Goal: Use online tool/utility: Utilize a website feature to perform a specific function

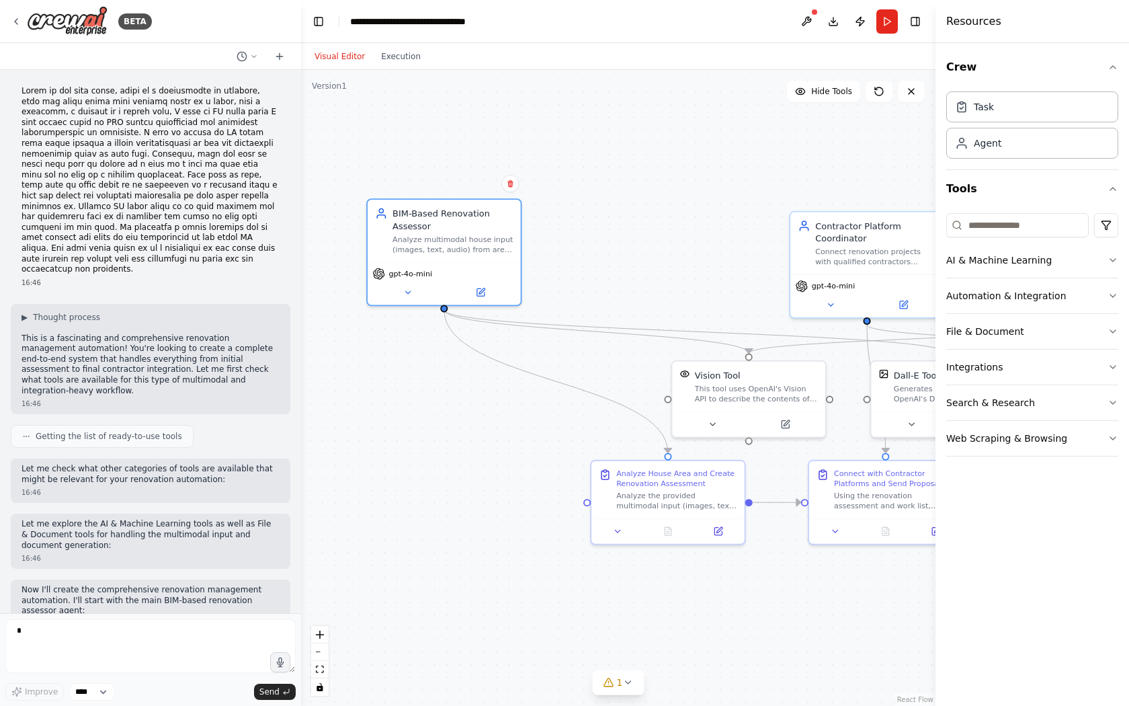
scroll to position [1128, 0]
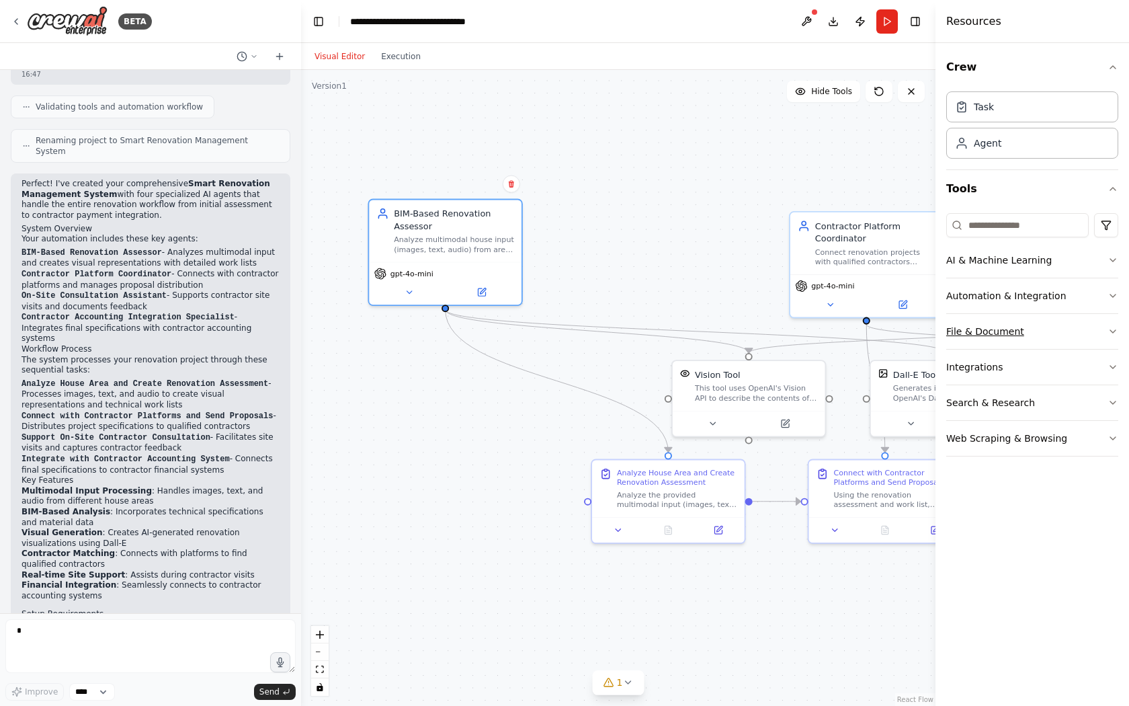
click at [978, 333] on button "File & Document" at bounding box center [1032, 331] width 172 height 35
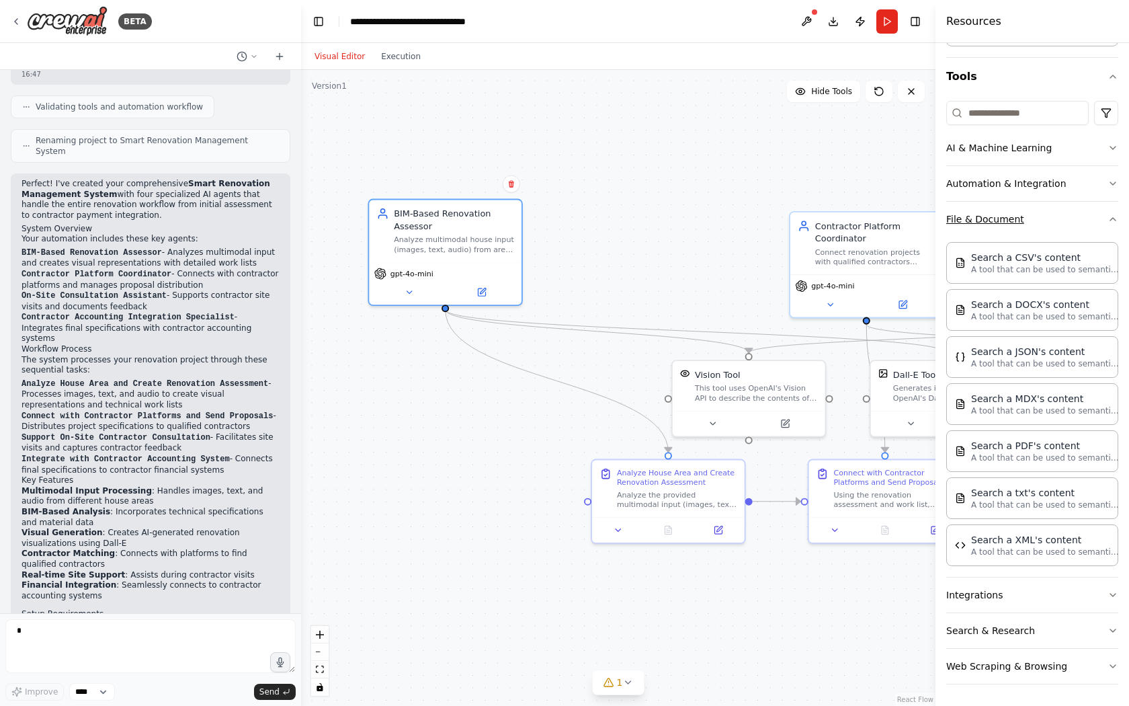
scroll to position [112, 0]
click at [976, 600] on button "Integrations" at bounding box center [1032, 594] width 172 height 35
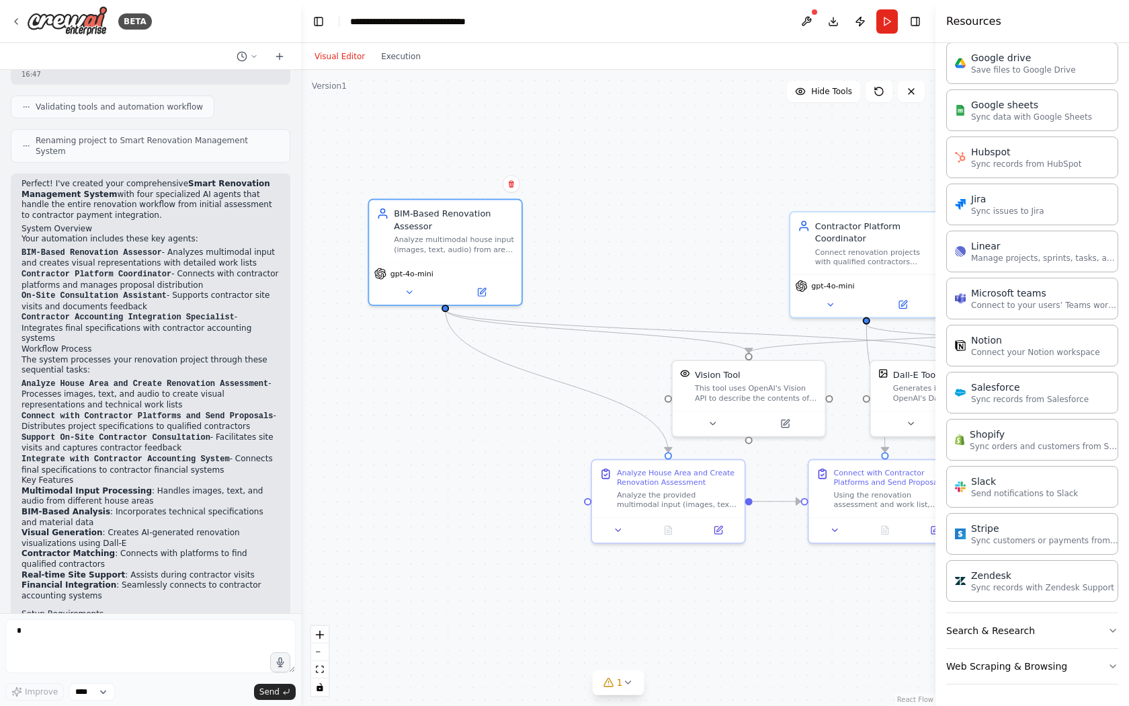
scroll to position [1017, 0]
click at [976, 636] on button "Search & Research" at bounding box center [1032, 630] width 172 height 35
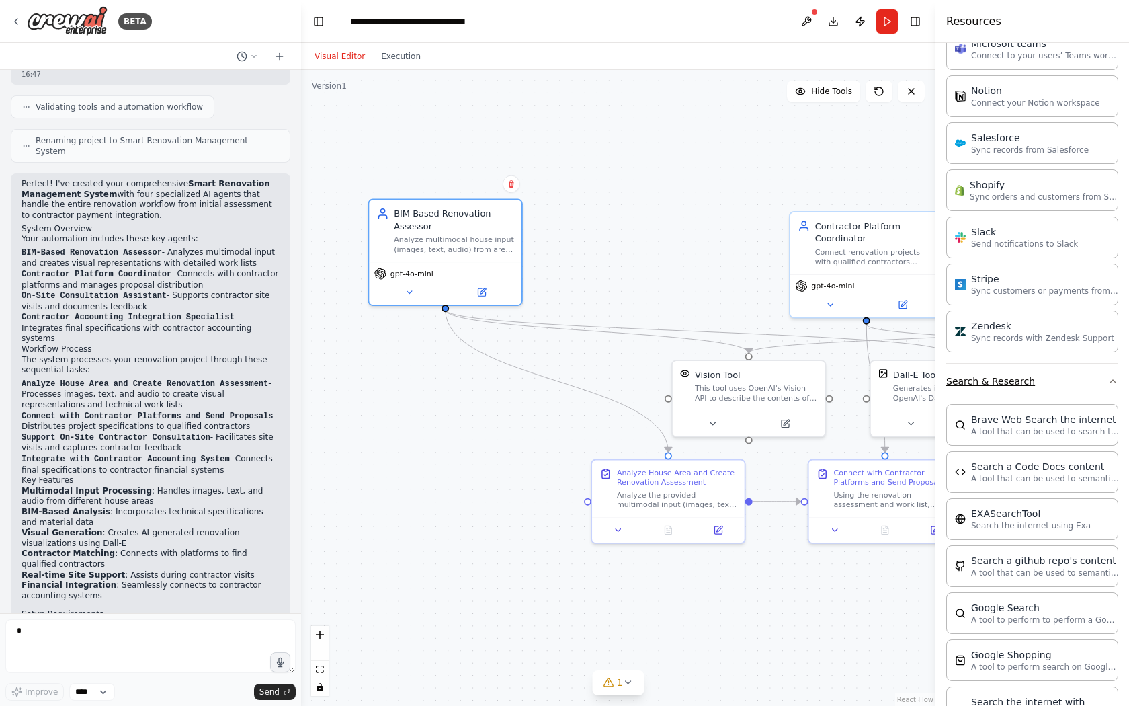
scroll to position [1267, 0]
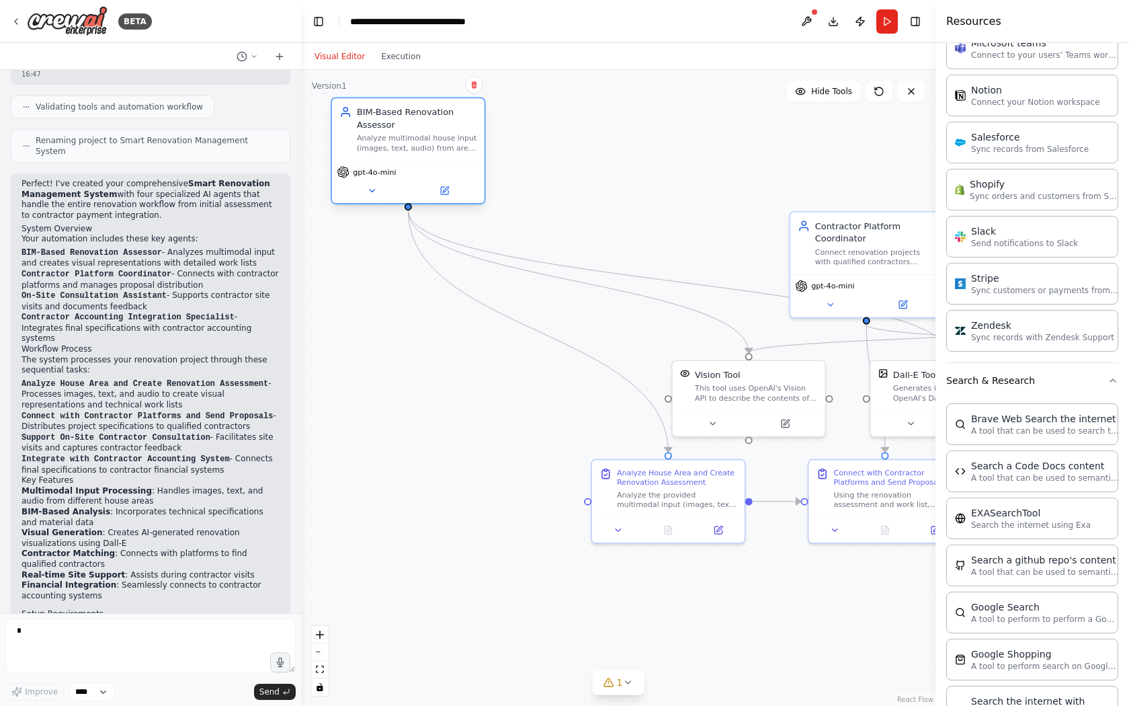
drag, startPoint x: 479, startPoint y: 251, endPoint x: 441, endPoint y: 153, distance: 105.3
click at [441, 153] on div "Analyze multimodal house input (images, text, audio) from areas like {room_type…" at bounding box center [417, 142] width 120 height 19
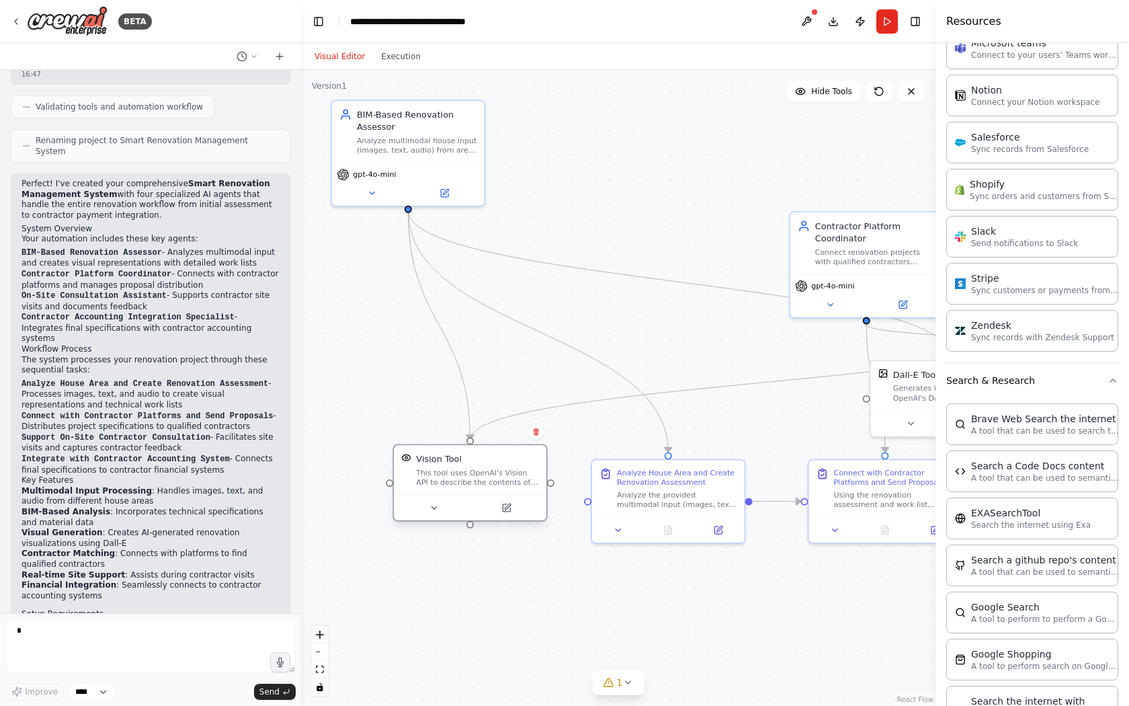
drag, startPoint x: 734, startPoint y: 403, endPoint x: 456, endPoint y: 488, distance: 290.2
click at [456, 488] on div "Vision Tool This tool uses OpenAI's Vision API to describe the contents of an i…" at bounding box center [470, 470] width 153 height 50
drag, startPoint x: 456, startPoint y: 488, endPoint x: 394, endPoint y: 396, distance: 110.9
click at [394, 396] on div "Vision Tool This tool uses OpenAI's Vision API to describe the contents of an i…" at bounding box center [408, 383] width 153 height 50
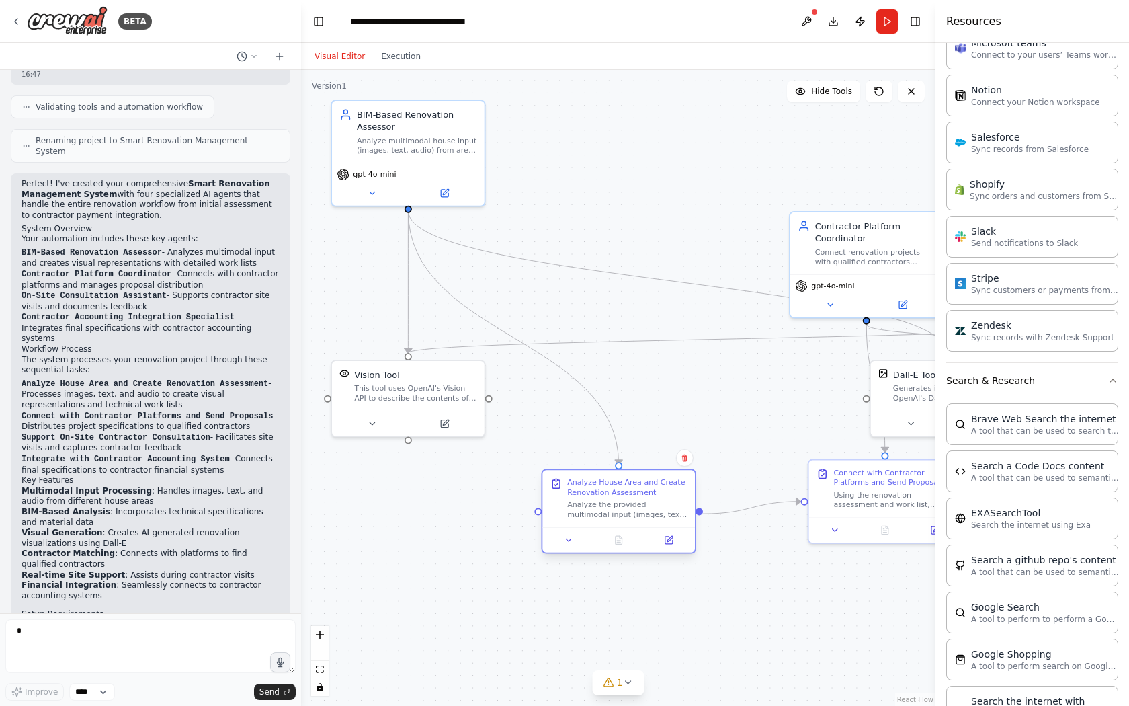
drag, startPoint x: 674, startPoint y: 505, endPoint x: 622, endPoint y: 514, distance: 53.1
click at [622, 514] on div "Analyze the provided multimodal input (images, text descriptions, audio notes) …" at bounding box center [627, 508] width 120 height 19
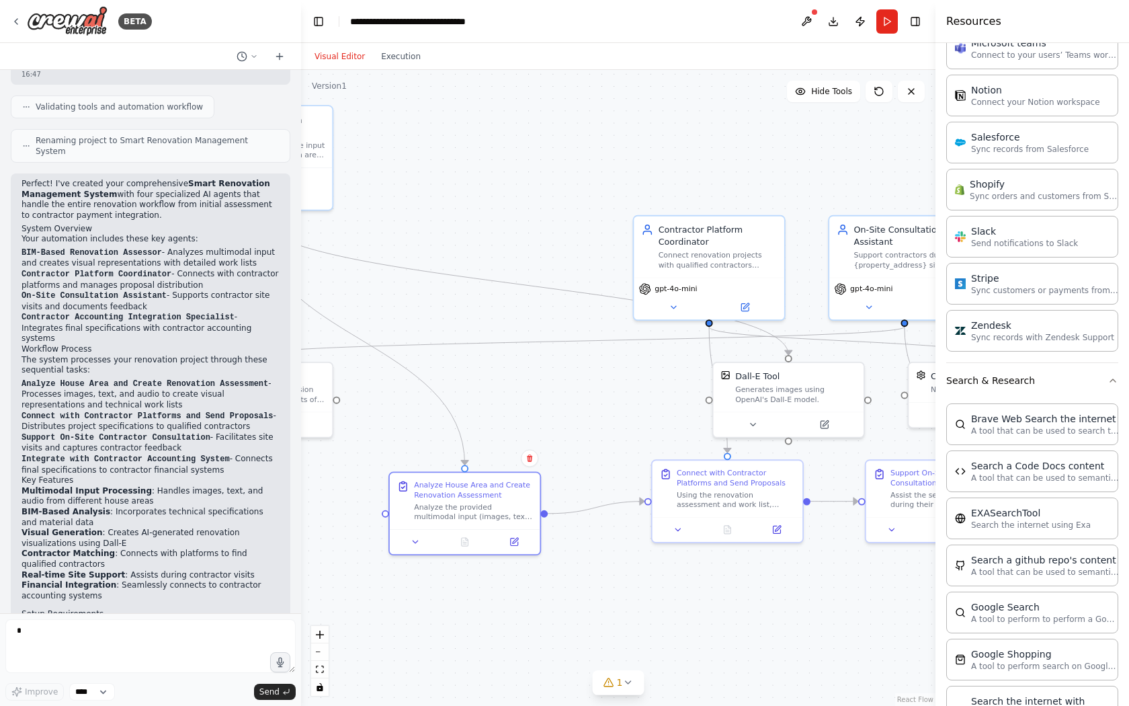
drag, startPoint x: 761, startPoint y: 566, endPoint x: 603, endPoint y: 565, distance: 157.2
click at [603, 565] on div ".deletable-edge-delete-btn { width: 20px; height: 20px; border: 0px solid #ffff…" at bounding box center [618, 388] width 634 height 636
drag, startPoint x: 696, startPoint y: 501, endPoint x: 691, endPoint y: 515, distance: 15.5
click at [691, 515] on div "Using the renovation assessment and work list, connect with [DEMOGRAPHIC_DATA] …" at bounding box center [728, 508] width 118 height 19
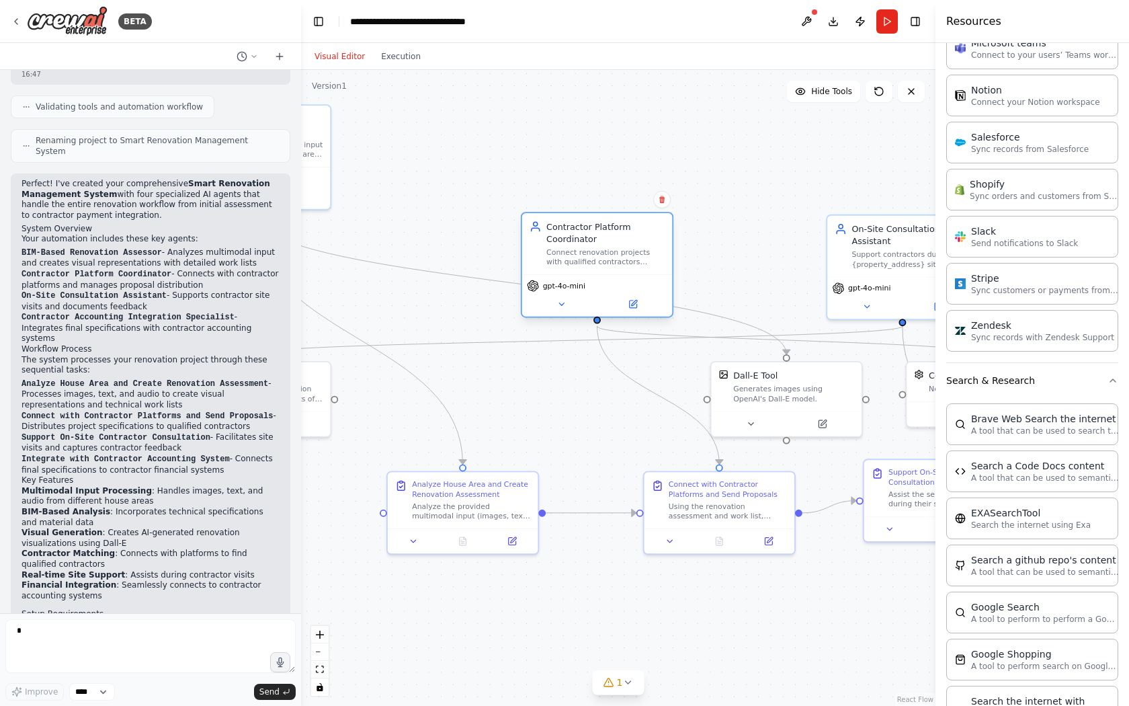
drag, startPoint x: 720, startPoint y: 264, endPoint x: 616, endPoint y: 267, distance: 104.2
click at [616, 267] on div "Connect renovation projects with qualified contractors through integration plat…" at bounding box center [605, 256] width 118 height 19
drag, startPoint x: 787, startPoint y: 408, endPoint x: 732, endPoint y: 249, distance: 168.3
click at [732, 249] on div "Dall-E Tool Generates images using OpenAI's Dall-E model." at bounding box center [744, 225] width 151 height 49
drag, startPoint x: 744, startPoint y: 235, endPoint x: 393, endPoint y: 265, distance: 352.1
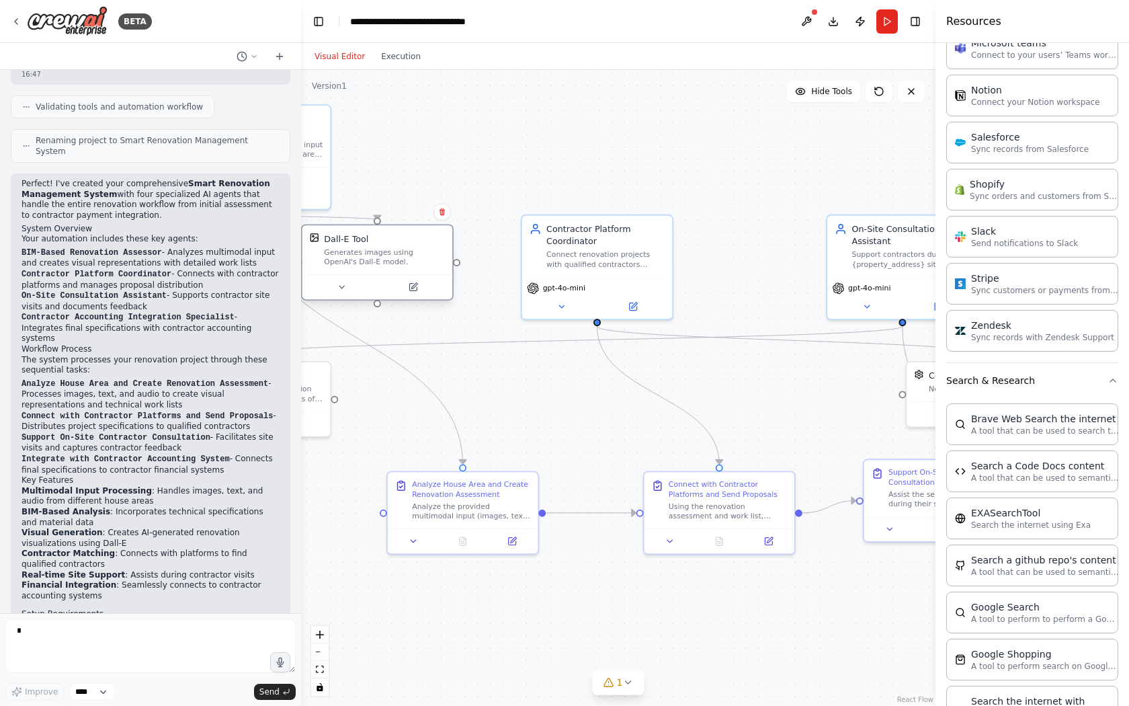
click at [393, 265] on div "Generates images using OpenAI's Dall-E model." at bounding box center [384, 256] width 121 height 19
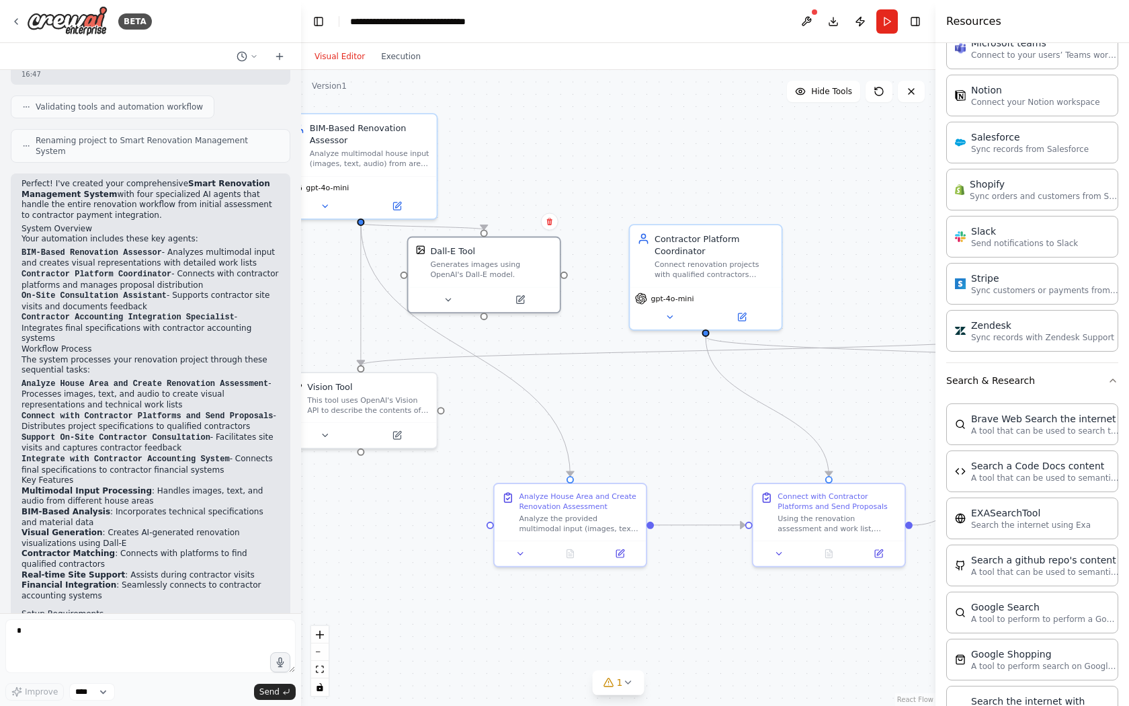
drag, startPoint x: 454, startPoint y: 335, endPoint x: 564, endPoint y: 345, distance: 110.0
click at [564, 345] on div ".deletable-edge-delete-btn { width: 20px; height: 20px; border: 0px solid #ffff…" at bounding box center [618, 388] width 634 height 636
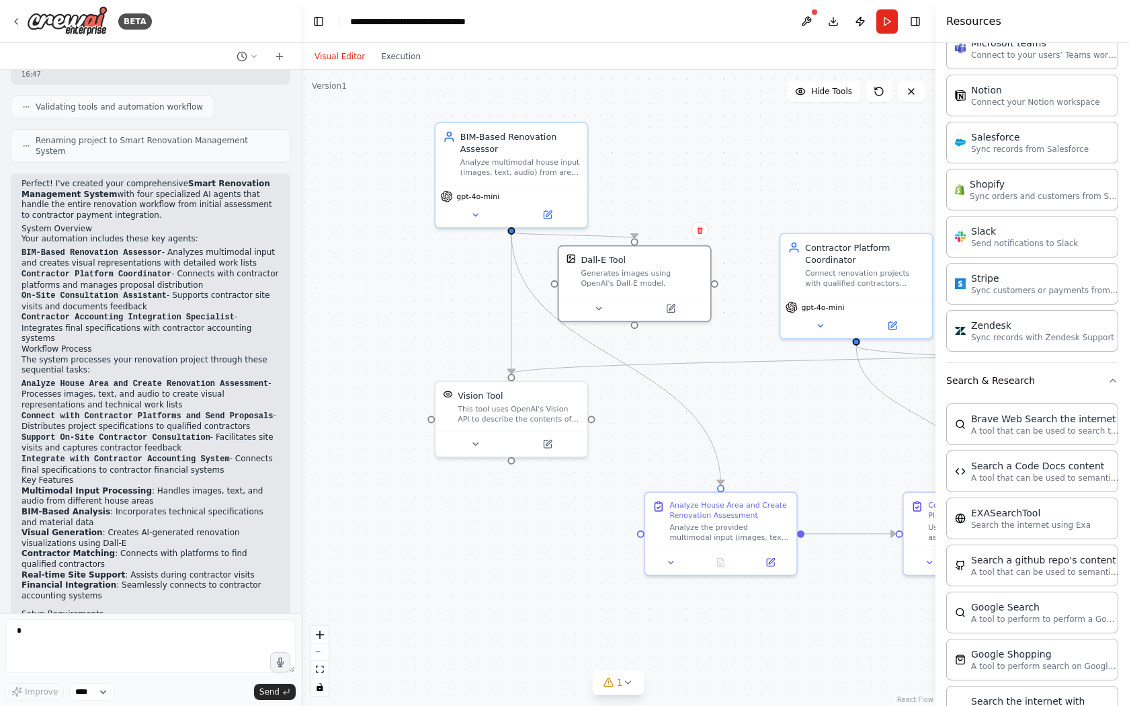
drag, startPoint x: 526, startPoint y: 339, endPoint x: 675, endPoint y: 349, distance: 149.5
click at [675, 349] on div ".deletable-edge-delete-btn { width: 20px; height: 20px; border: 0px solid #ffff…" at bounding box center [618, 388] width 634 height 636
drag, startPoint x: 655, startPoint y: 292, endPoint x: 637, endPoint y: 323, distance: 36.4
click at [637, 323] on div "Dall-E Tool Generates images using OpenAI's Dall-E model." at bounding box center [623, 306] width 151 height 49
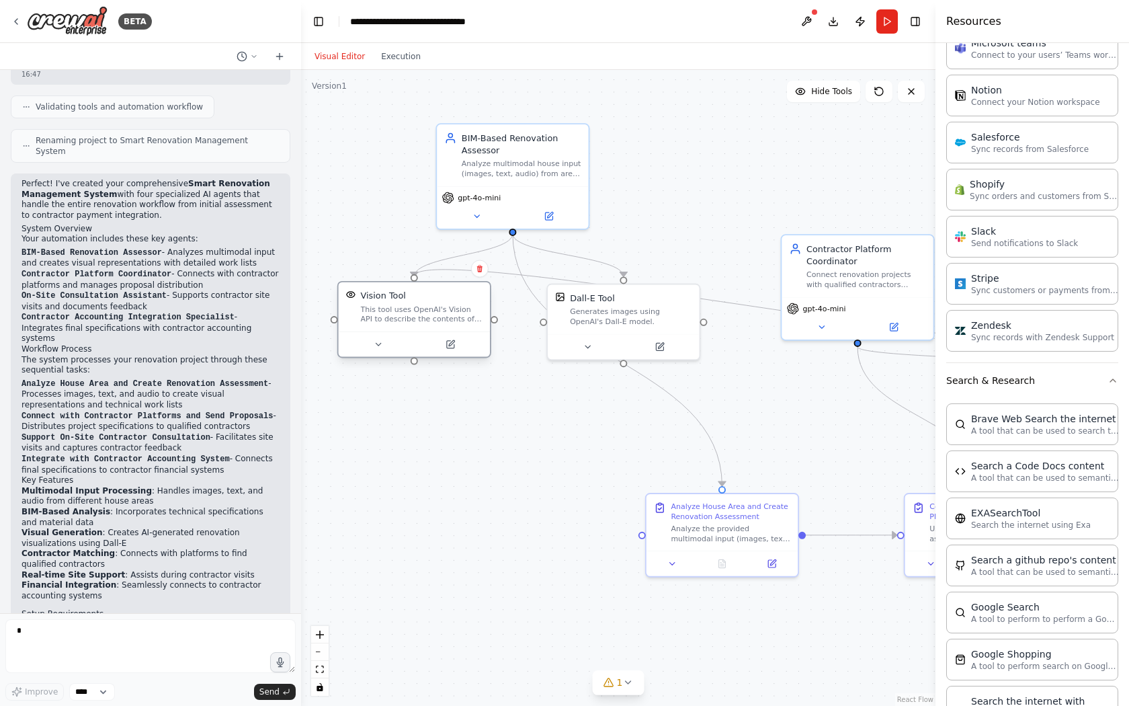
drag, startPoint x: 502, startPoint y: 407, endPoint x: 409, endPoint y: 313, distance: 132.6
click at [409, 313] on div "This tool uses OpenAI's Vision API to describe the contents of an image." at bounding box center [422, 313] width 122 height 19
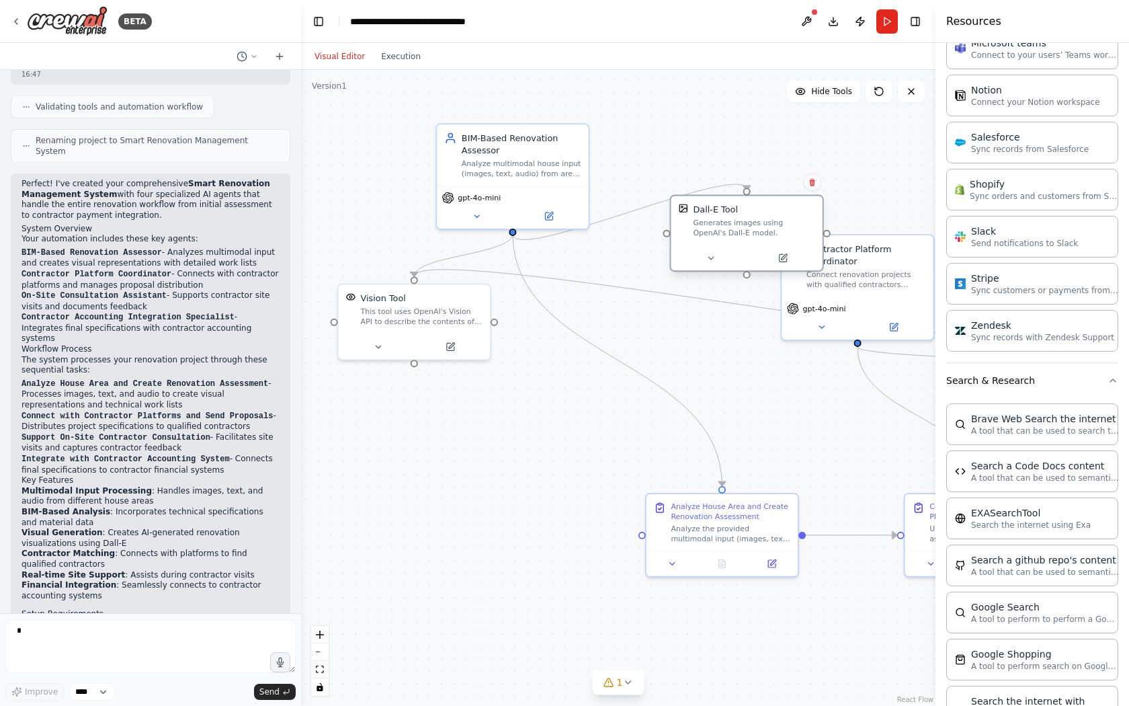
drag, startPoint x: 579, startPoint y: 316, endPoint x: 699, endPoint y: 227, distance: 148.9
click at [699, 227] on div "Generates images using OpenAI's Dall-E model." at bounding box center [754, 227] width 122 height 19
drag, startPoint x: 699, startPoint y: 227, endPoint x: 672, endPoint y: 172, distance: 61.3
click at [672, 172] on div "Generates images using OpenAI's Dall-E model." at bounding box center [730, 178] width 122 height 19
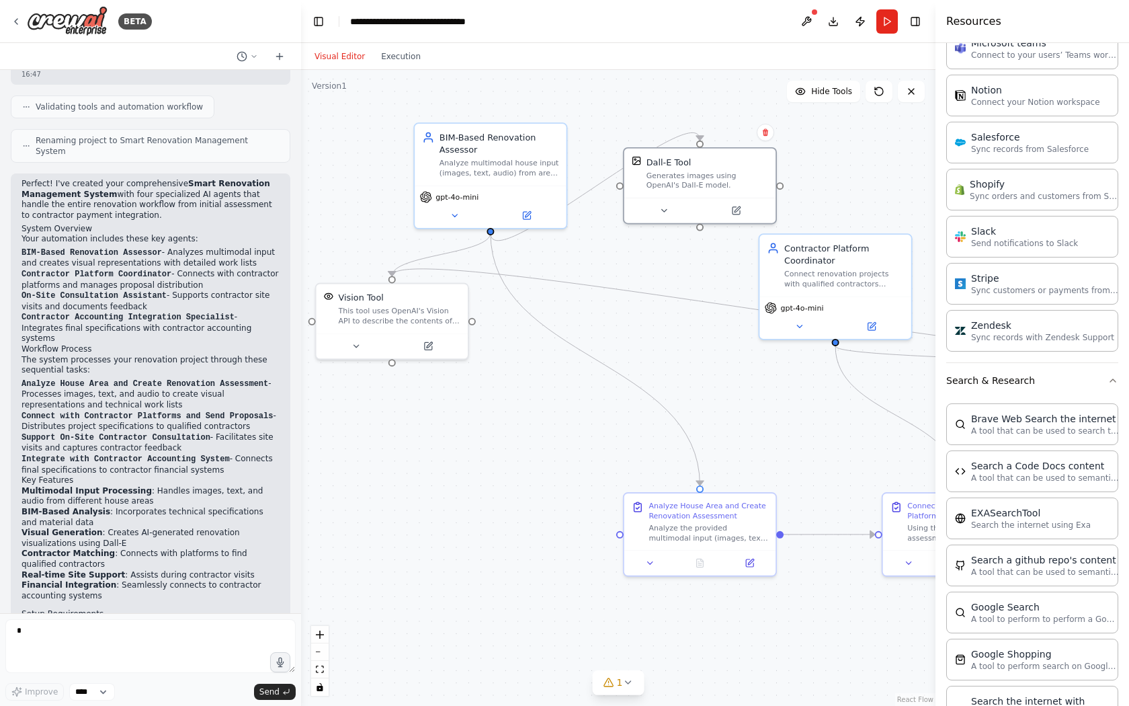
drag, startPoint x: 726, startPoint y: 393, endPoint x: 704, endPoint y: 392, distance: 22.2
click at [704, 392] on div ".deletable-edge-delete-btn { width: 20px; height: 20px; border: 0px solid #ffff…" at bounding box center [618, 388] width 634 height 636
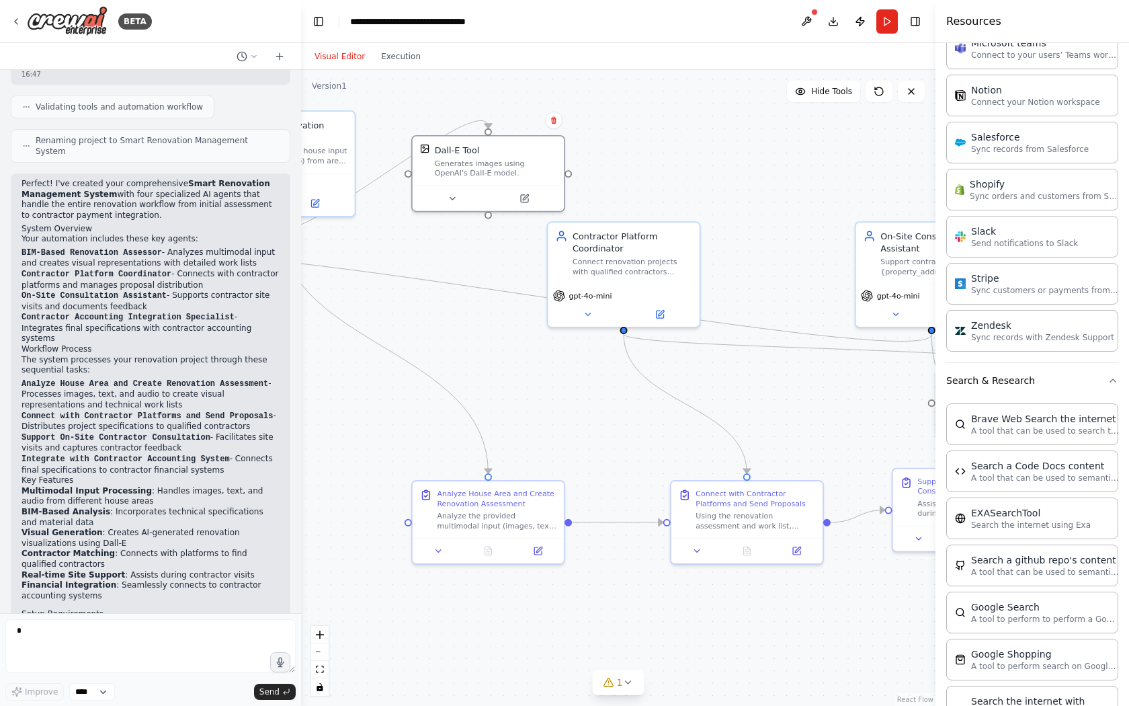
drag, startPoint x: 717, startPoint y: 403, endPoint x: 505, endPoint y: 390, distance: 212.7
click at [505, 390] on div ".deletable-edge-delete-btn { width: 20px; height: 20px; border: 0px solid #ffff…" at bounding box center [618, 388] width 634 height 636
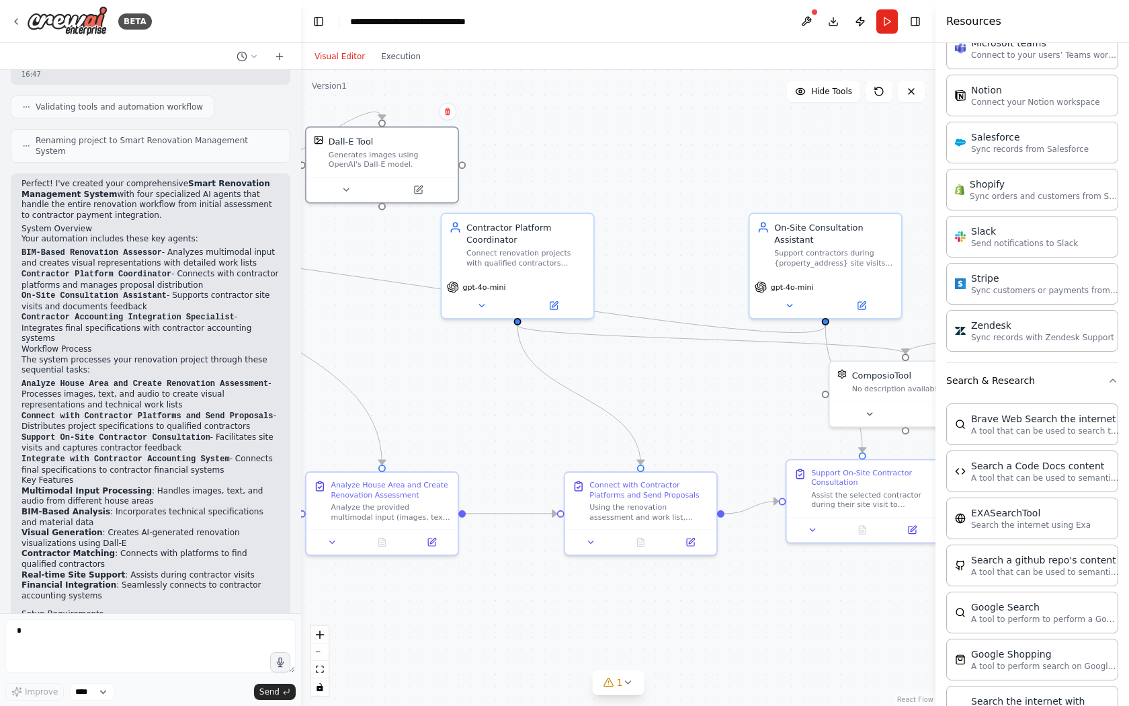
drag, startPoint x: 599, startPoint y: 427, endPoint x: 513, endPoint y: 419, distance: 85.8
click at [513, 419] on div ".deletable-edge-delete-btn { width: 20px; height: 20px; border: 0px solid #ffff…" at bounding box center [618, 388] width 634 height 636
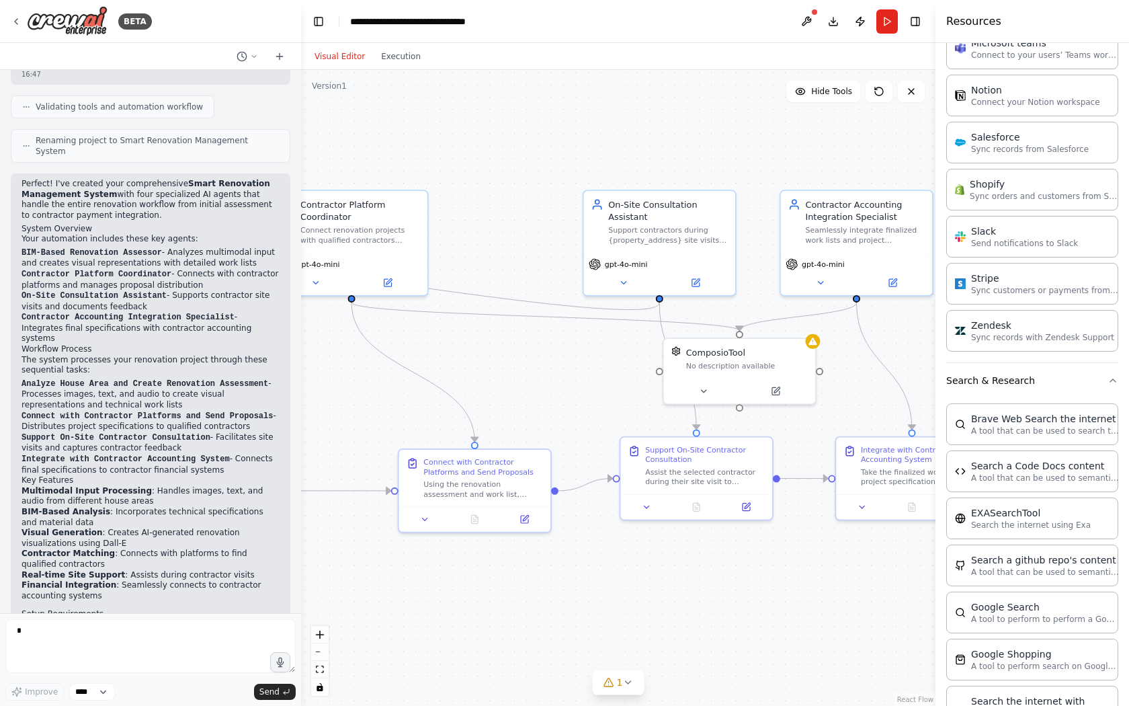
drag, startPoint x: 700, startPoint y: 427, endPoint x: 536, endPoint y: 404, distance: 165.5
click at [536, 404] on div ".deletable-edge-delete-btn { width: 20px; height: 20px; border: 0px solid #ffff…" at bounding box center [618, 388] width 634 height 636
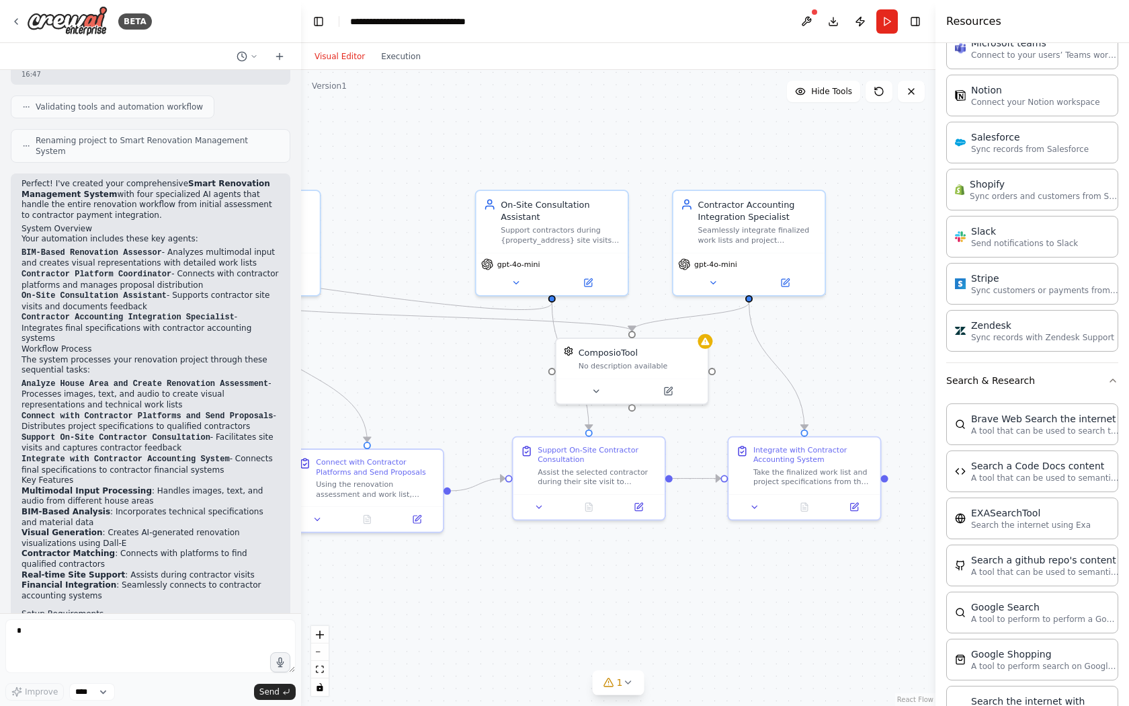
drag, startPoint x: 542, startPoint y: 402, endPoint x: 433, endPoint y: 401, distance: 108.9
click at [433, 401] on div ".deletable-edge-delete-btn { width: 20px; height: 20px; border: 0px solid #ffff…" at bounding box center [618, 388] width 634 height 636
drag, startPoint x: 616, startPoint y: 370, endPoint x: 685, endPoint y: 379, distance: 69.8
click at [685, 379] on div "ComposioTool No description available" at bounding box center [697, 367] width 151 height 40
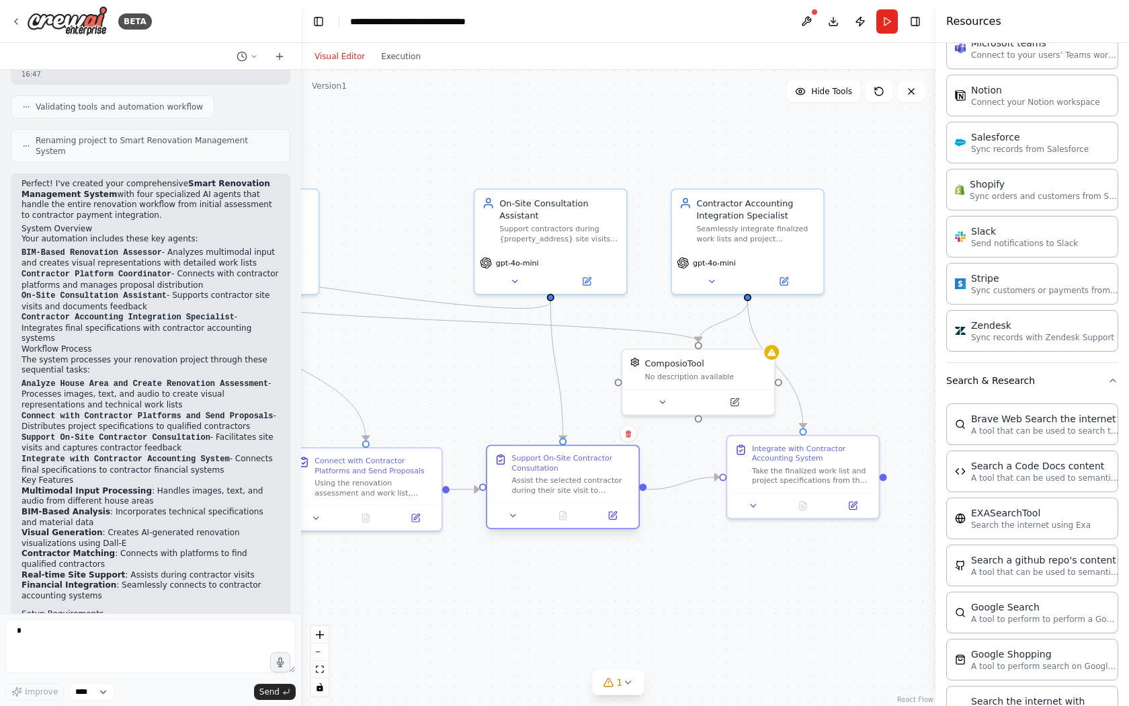
drag, startPoint x: 583, startPoint y: 450, endPoint x: 555, endPoint y: 467, distance: 32.3
click at [555, 467] on div "Support On-Site Contractor Consultation" at bounding box center [572, 462] width 120 height 19
click at [505, 460] on icon at bounding box center [500, 460] width 7 height 8
click at [628, 691] on button "1" at bounding box center [619, 682] width 52 height 25
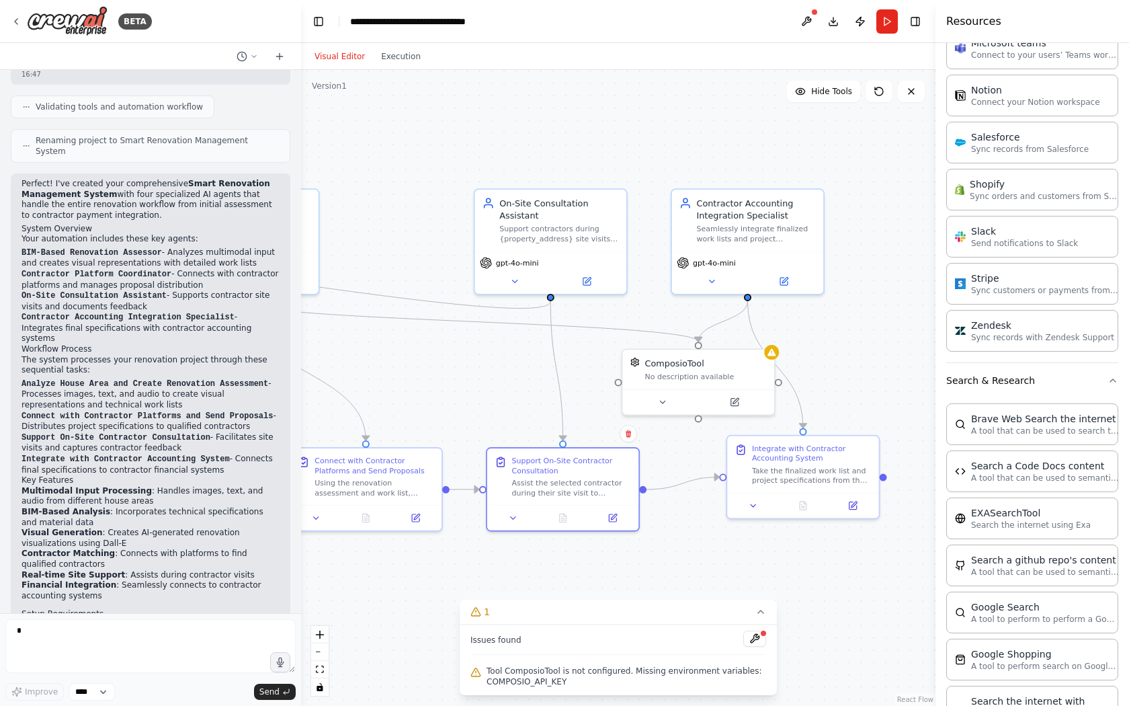
click at [712, 575] on div ".deletable-edge-delete-btn { width: 20px; height: 20px; border: 0px solid #ffff…" at bounding box center [618, 388] width 634 height 636
drag, startPoint x: 689, startPoint y: 372, endPoint x: 683, endPoint y: 368, distance: 6.9
click at [683, 368] on div "ComposioTool No description available" at bounding box center [705, 367] width 122 height 25
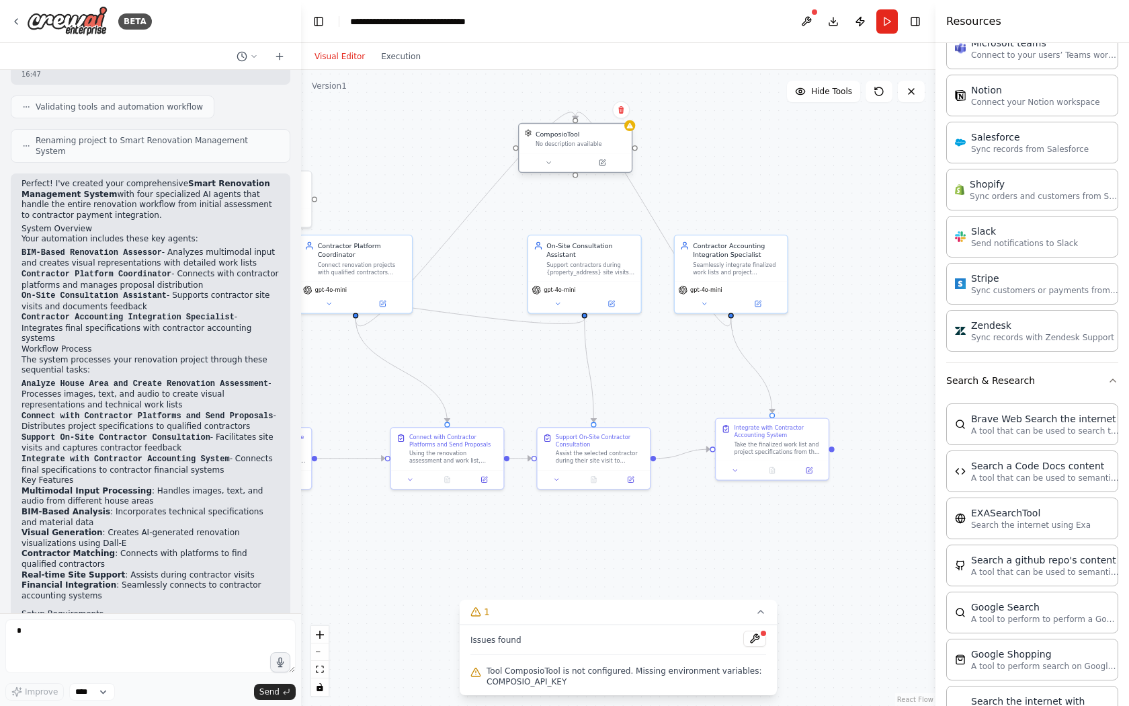
drag, startPoint x: 698, startPoint y: 376, endPoint x: 573, endPoint y: 152, distance: 256.6
click at [573, 152] on div "ComposioTool No description available" at bounding box center [575, 139] width 113 height 30
